Goal: Participate in discussion

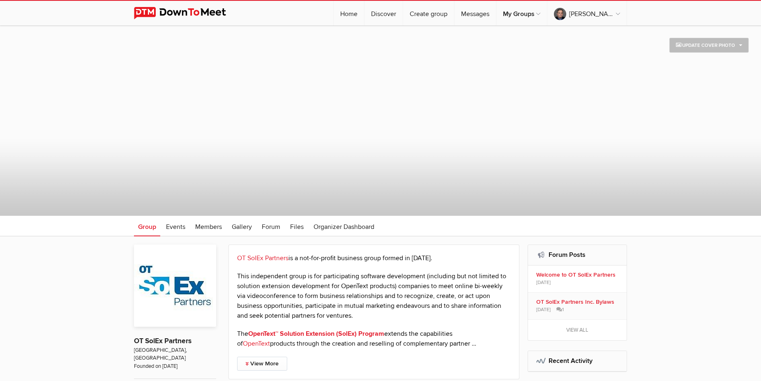
click at [143, 15] on img at bounding box center [186, 13] width 105 height 12
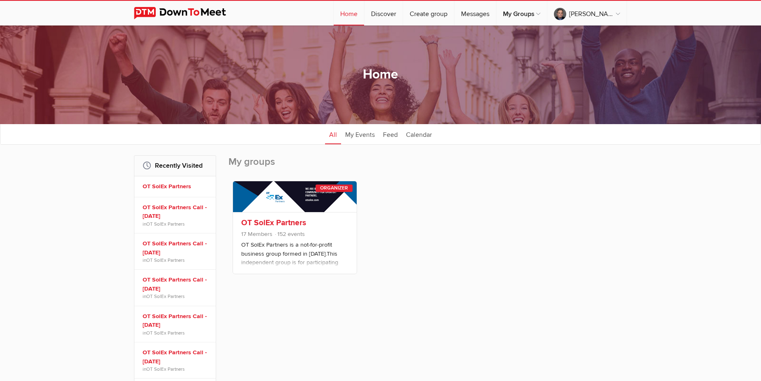
click at [274, 223] on link "OT SolEx Partners" at bounding box center [273, 223] width 65 height 10
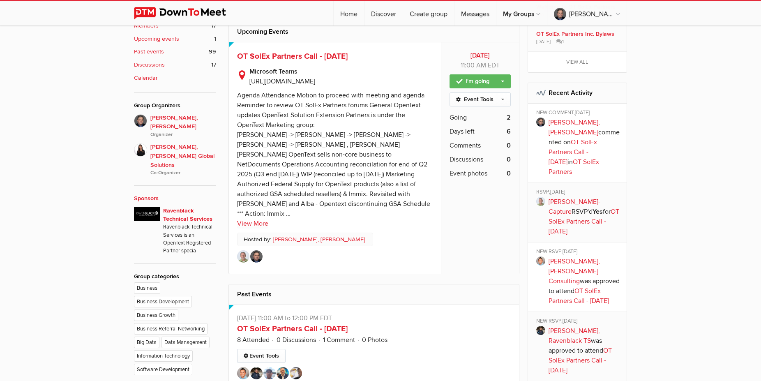
scroll to position [377, 0]
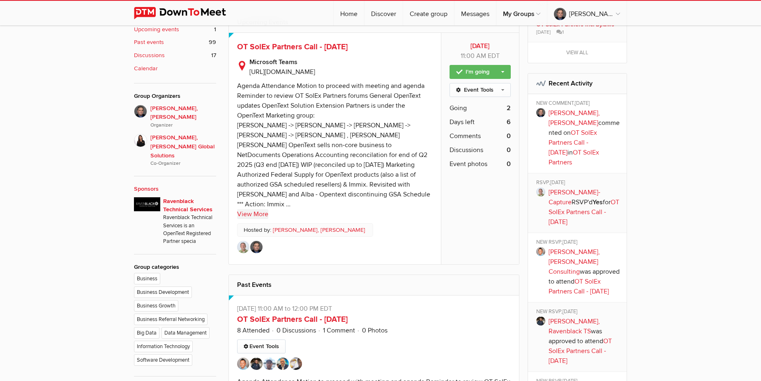
click at [249, 214] on link "View More" at bounding box center [252, 214] width 31 height 10
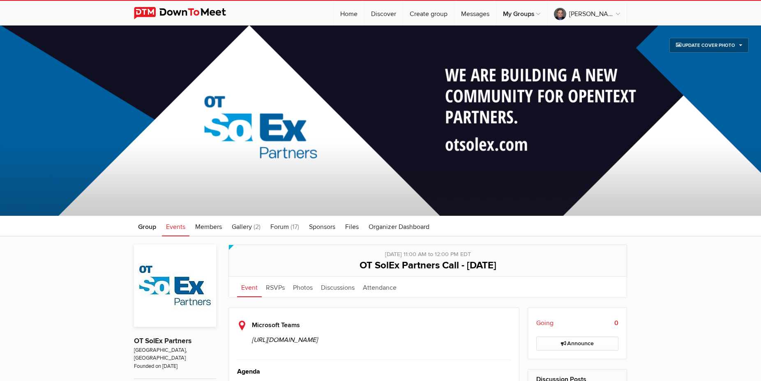
scroll to position [168, 0]
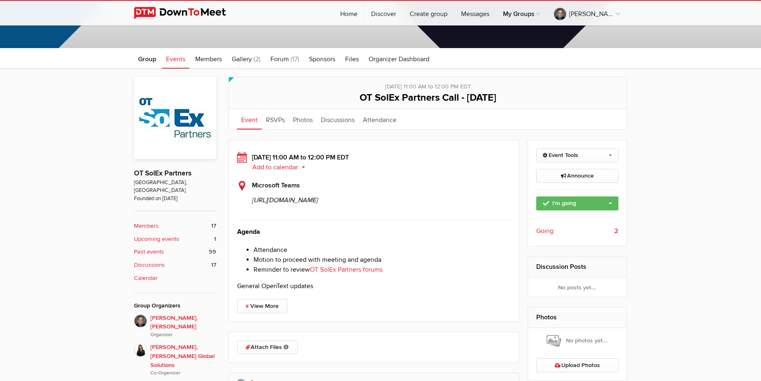
click at [254, 291] on div "Agenda Attendance Motion to proceed with meeting and agenda Reminder to review …" at bounding box center [374, 259] width 274 height 64
click at [262, 313] on link "View More" at bounding box center [262, 306] width 50 height 14
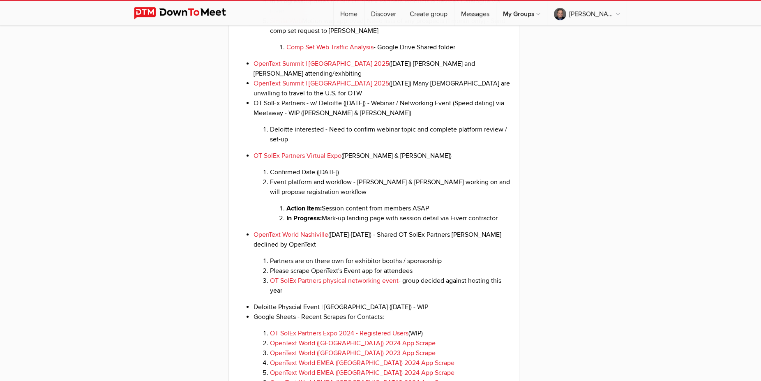
scroll to position [838, 0]
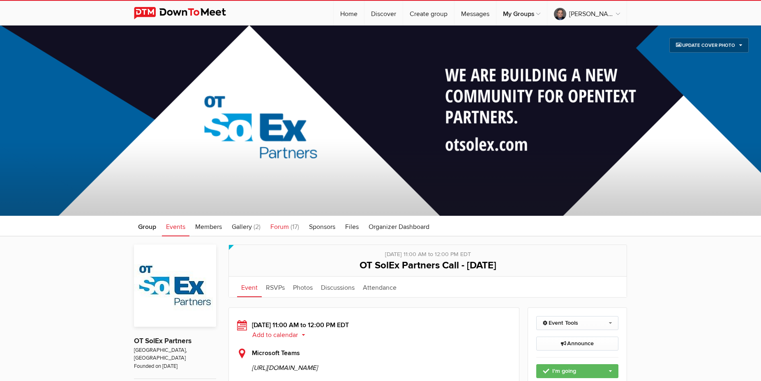
click at [272, 229] on span "Forum" at bounding box center [279, 227] width 18 height 8
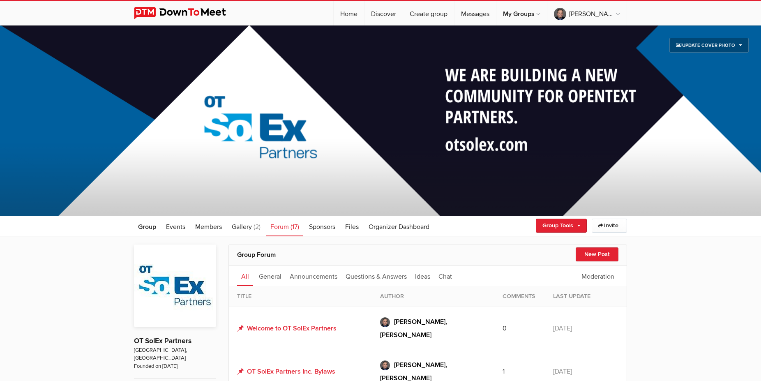
scroll to position [168, 0]
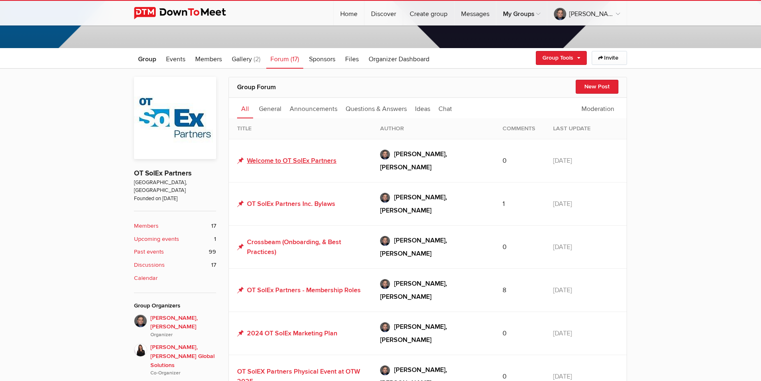
click at [281, 156] on link "Welcome to OT SolEx Partners" at bounding box center [286, 161] width 99 height 10
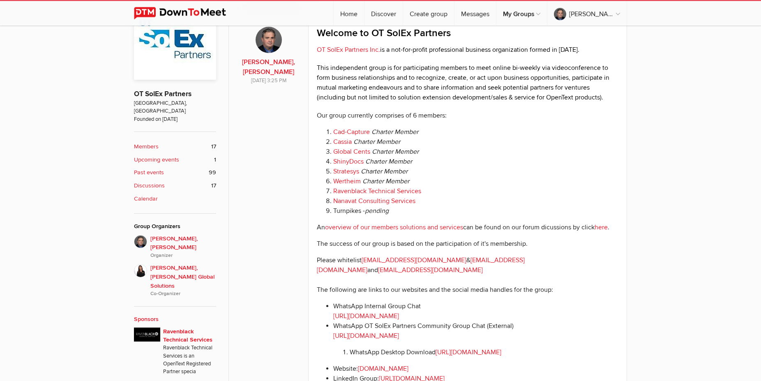
scroll to position [251, 0]
